Goal: Transaction & Acquisition: Purchase product/service

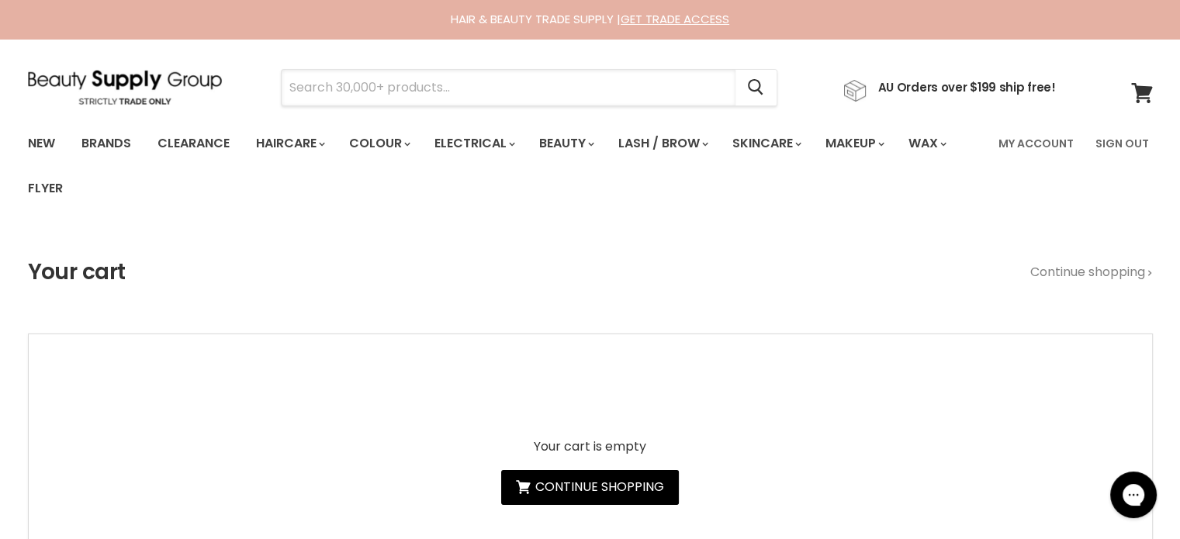
paste input "milk_shake Integrity Incredible Oil 50ml"
type input "milk_shake Integrity Incredible Oil 50ml"
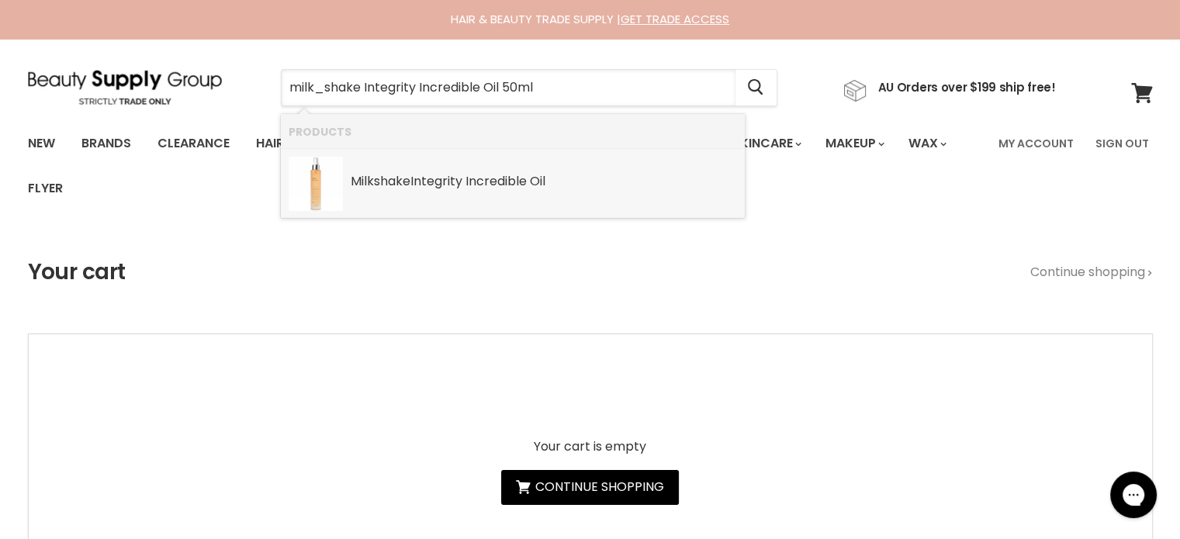
click at [452, 188] on b "Integrity" at bounding box center [436, 181] width 52 height 18
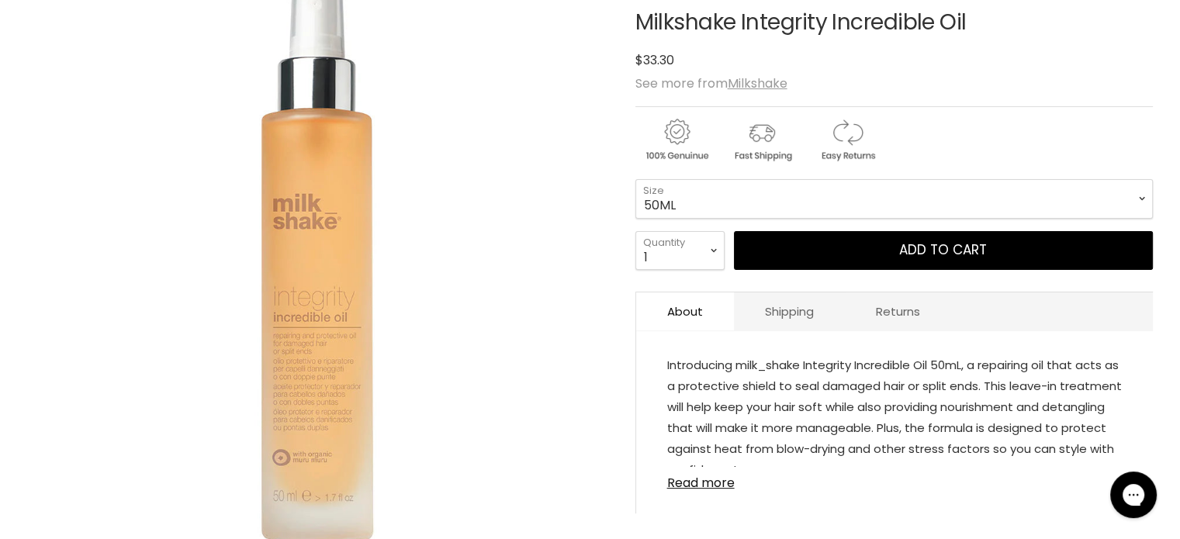
scroll to position [310, 0]
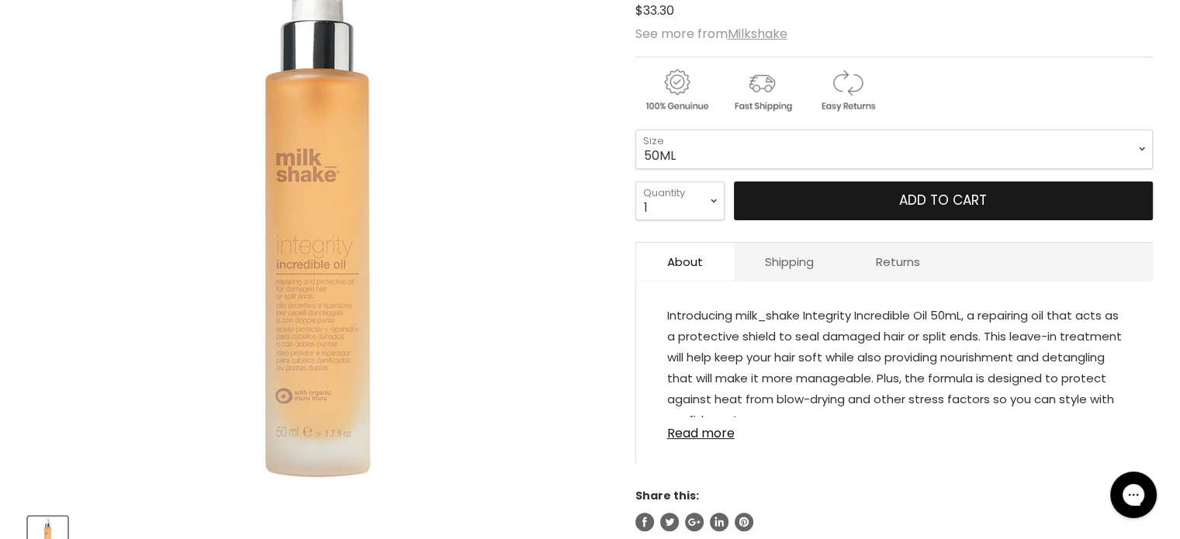
click at [878, 209] on button "Add to cart" at bounding box center [943, 201] width 419 height 39
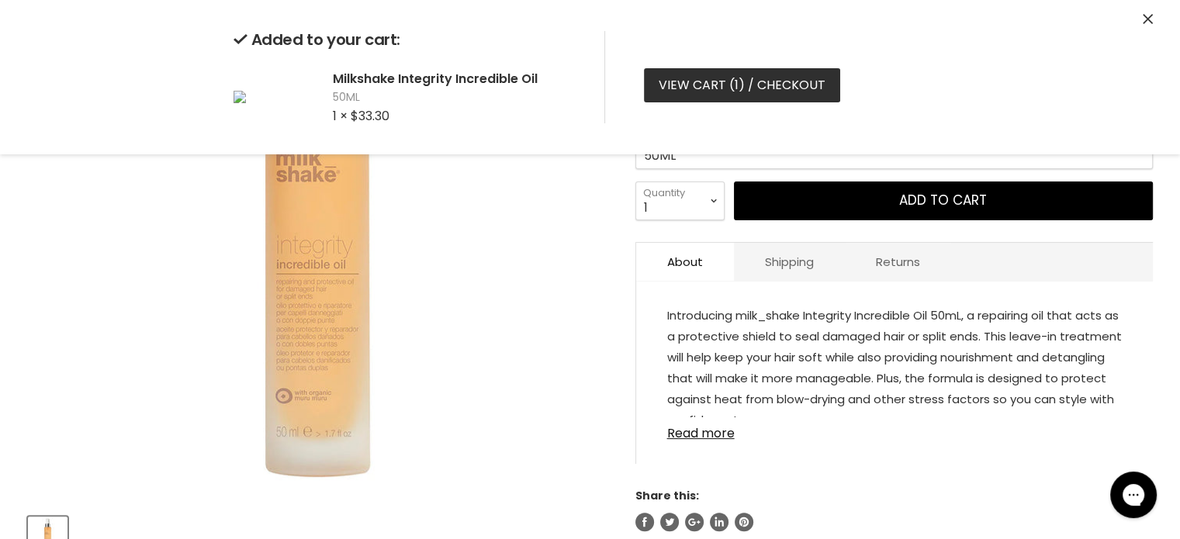
click at [695, 81] on link "View cart ( 1 ) / Checkout" at bounding box center [742, 85] width 196 height 34
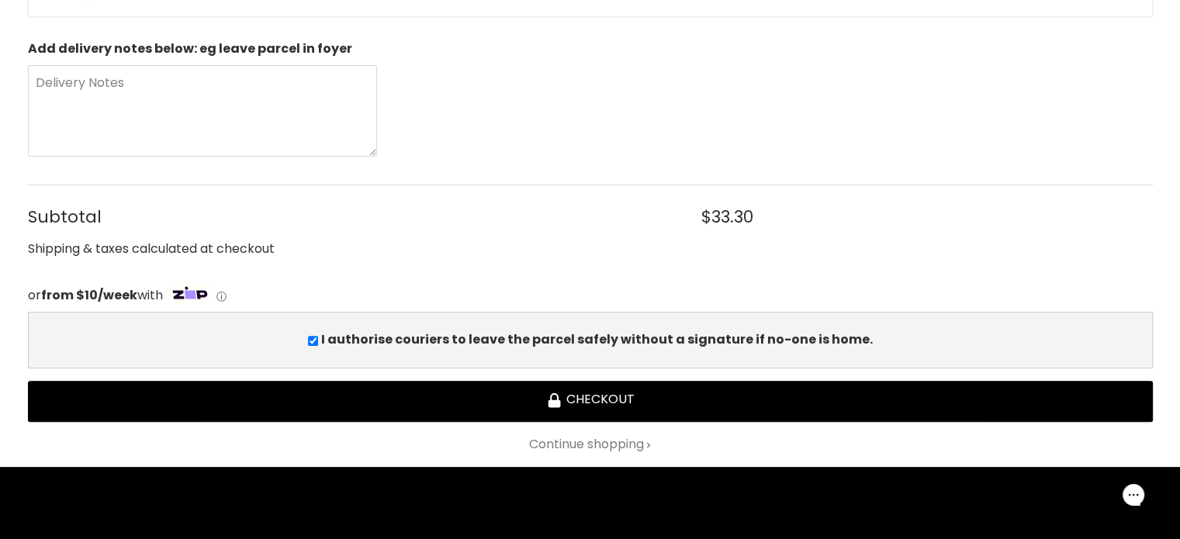
scroll to position [465, 0]
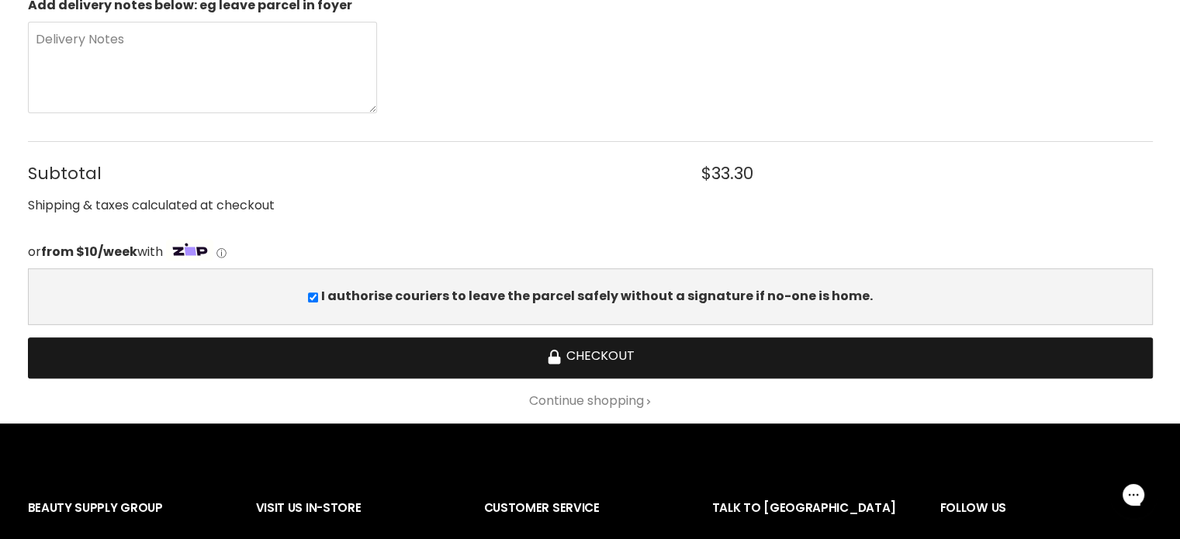
click at [583, 352] on button "Checkout" at bounding box center [590, 357] width 1125 height 41
